Goal: Information Seeking & Learning: Learn about a topic

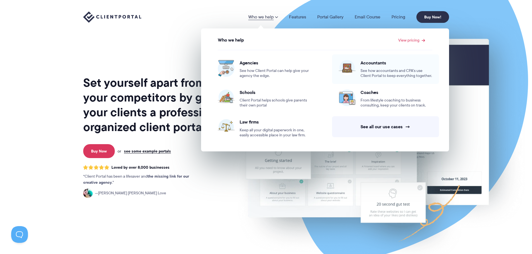
click at [373, 65] on span "Accountants" at bounding box center [396, 63] width 72 height 6
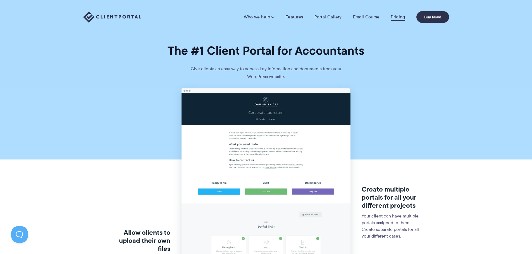
click at [395, 18] on link "Pricing" at bounding box center [397, 17] width 14 height 6
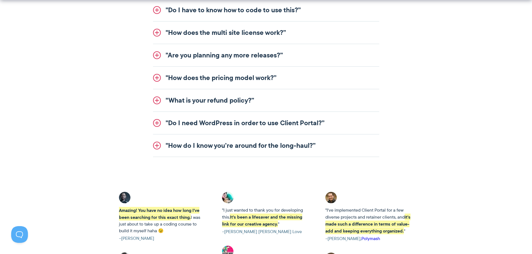
scroll to position [754, 0]
click at [157, 124] on link ""Do I need WordPress in order to use Client Portal?”" at bounding box center [266, 123] width 226 height 22
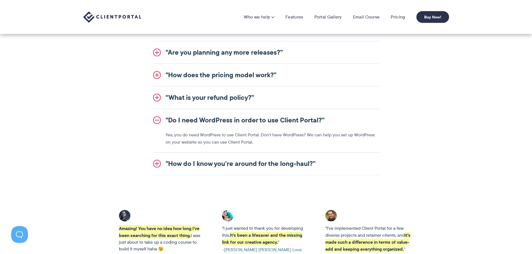
scroll to position [688, 0]
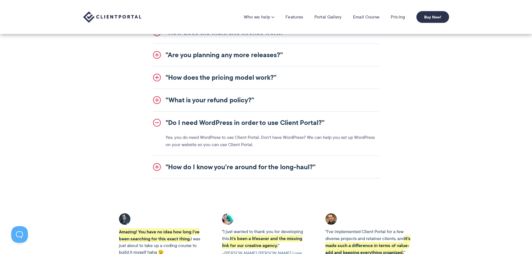
click at [155, 166] on link ""How do I know you’re around for the long-haul?”" at bounding box center [266, 167] width 226 height 22
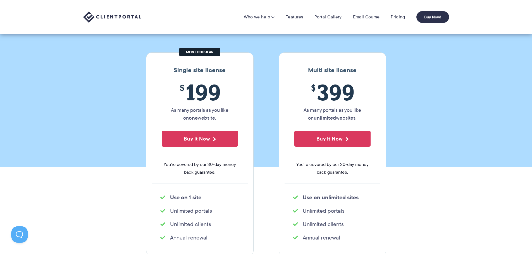
scroll to position [0, 0]
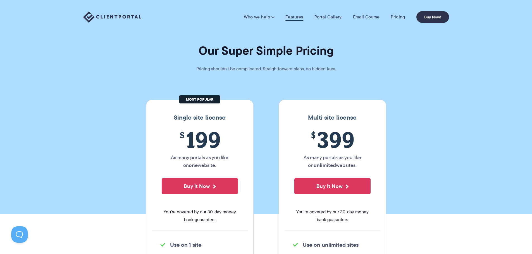
click at [297, 15] on link "Features" at bounding box center [294, 17] width 18 height 6
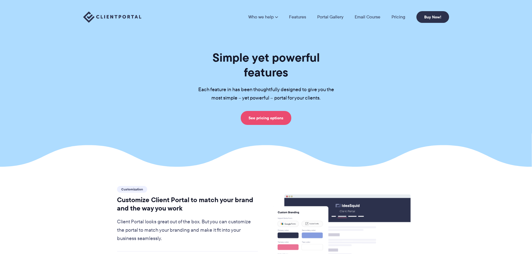
click at [272, 111] on link "See pricing options" at bounding box center [266, 118] width 51 height 14
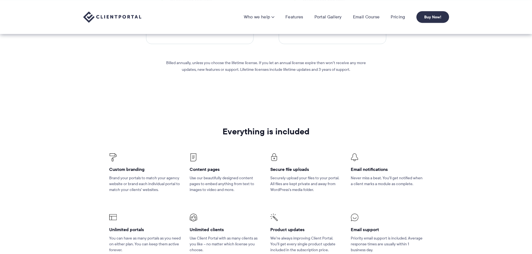
scroll to position [167, 0]
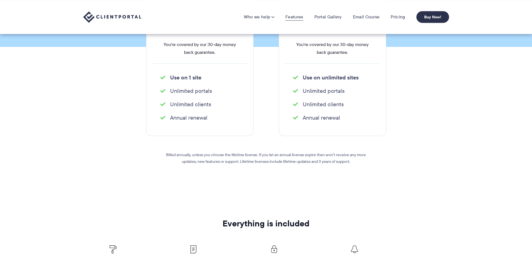
click at [292, 17] on link "Features" at bounding box center [294, 17] width 18 height 6
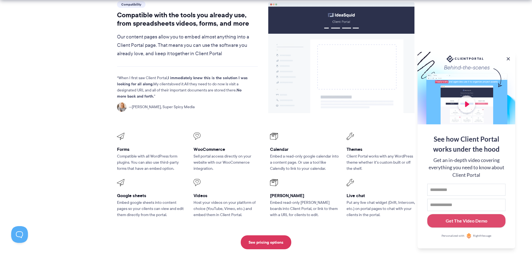
scroll to position [809, 0]
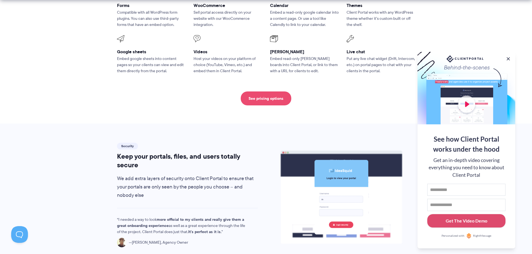
click at [269, 92] on link "See pricing options" at bounding box center [266, 99] width 51 height 14
